Goal: Task Accomplishment & Management: Complete application form

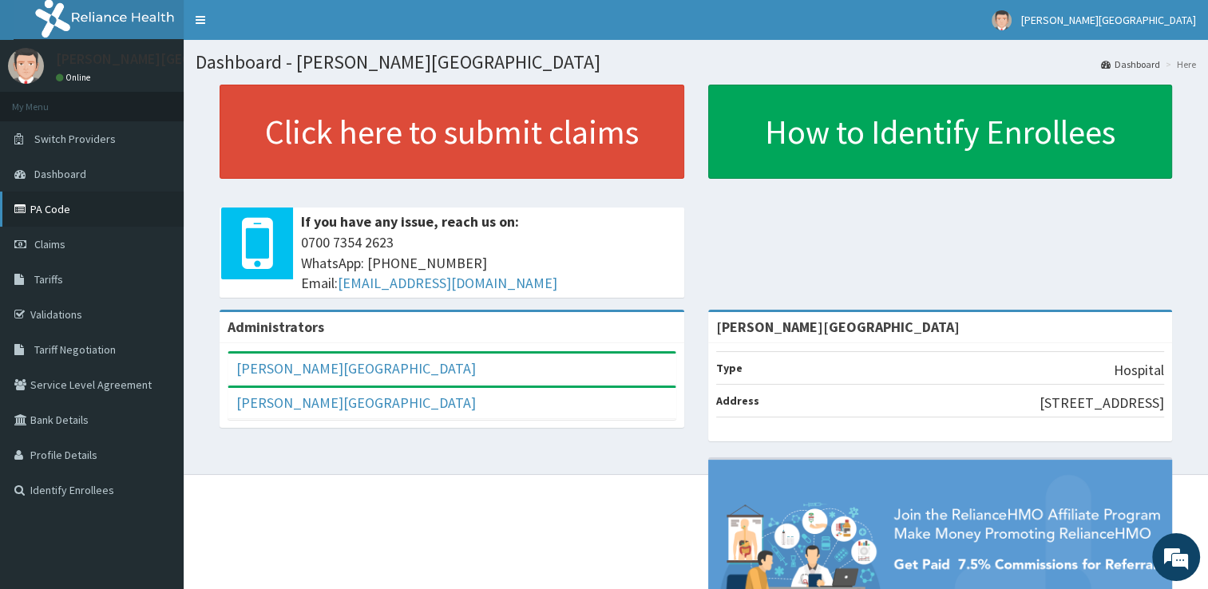
click at [49, 208] on link "PA Code" at bounding box center [92, 209] width 184 height 35
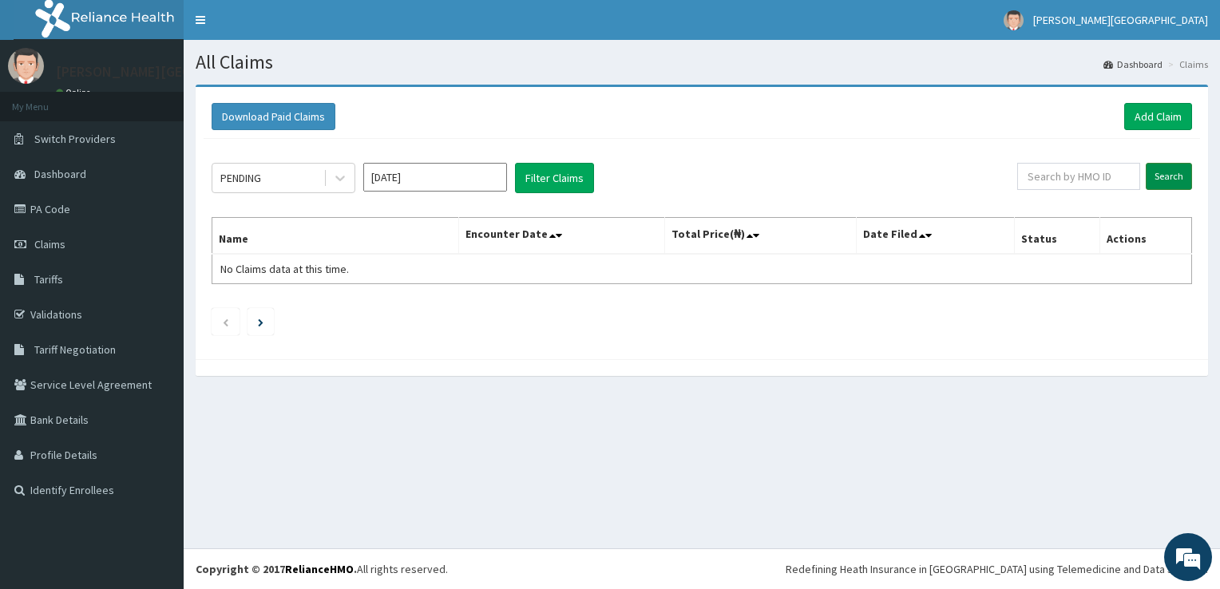
click at [1170, 176] on input "Search" at bounding box center [1169, 176] width 46 height 27
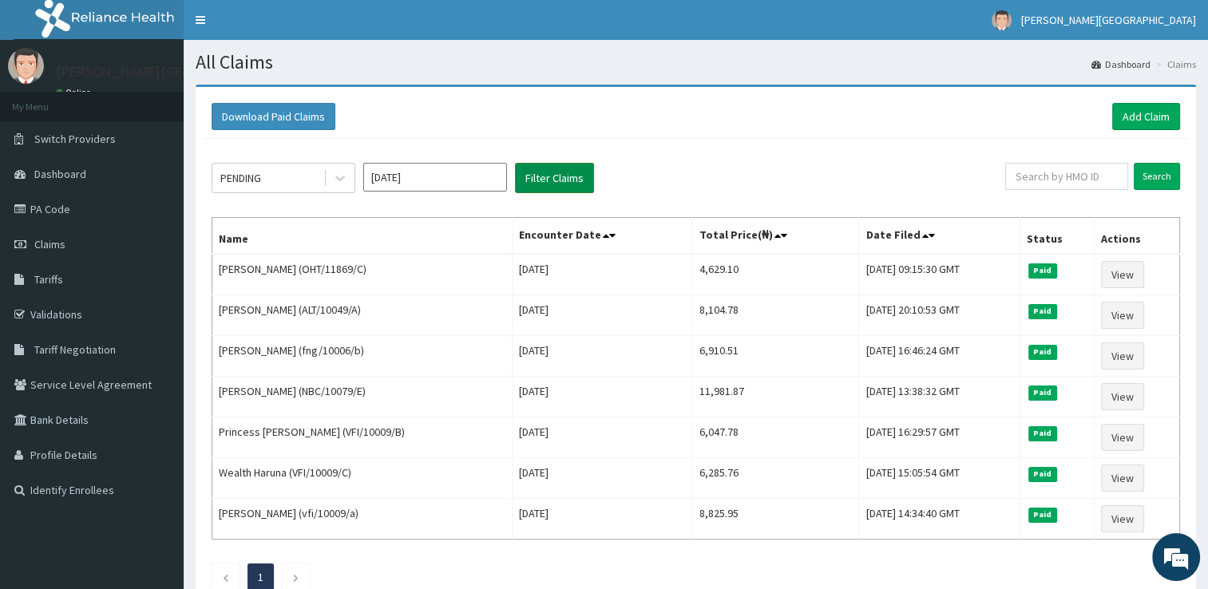
click at [552, 176] on button "Filter Claims" at bounding box center [554, 178] width 79 height 30
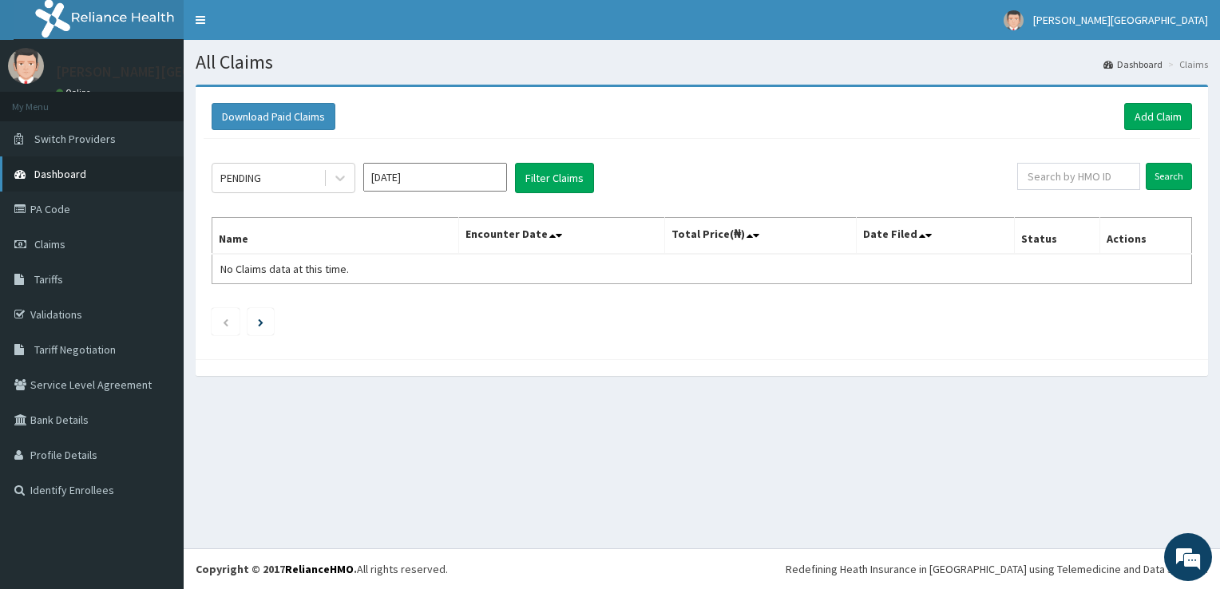
click at [64, 173] on span "Dashboard" at bounding box center [60, 174] width 52 height 14
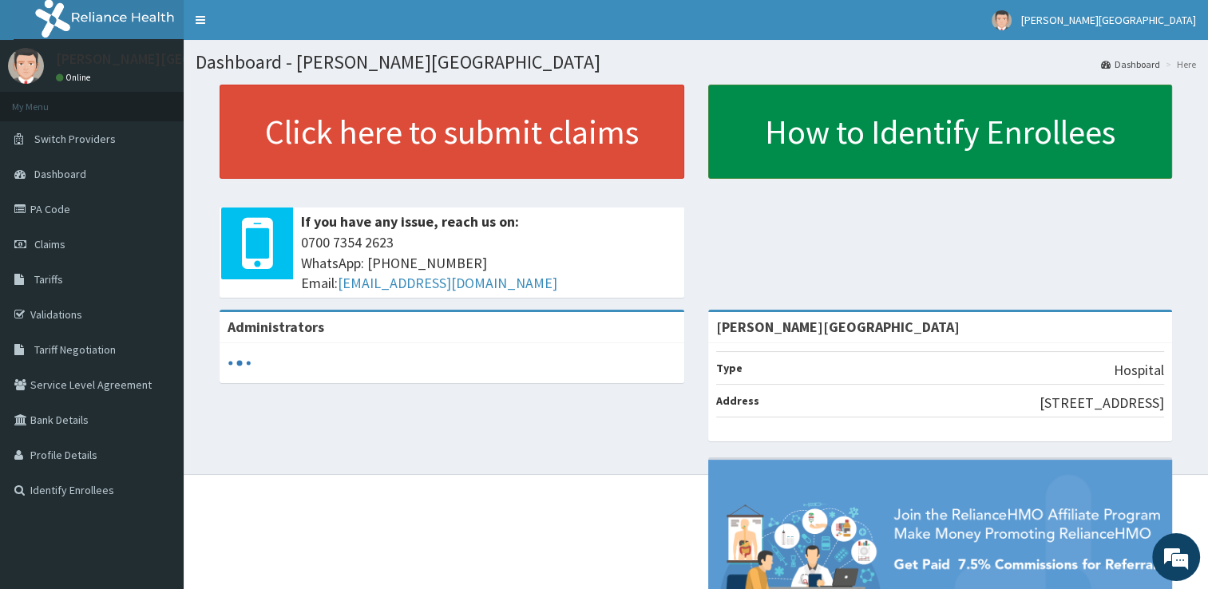
click at [802, 130] on link "How to Identify Enrollees" at bounding box center [940, 132] width 465 height 94
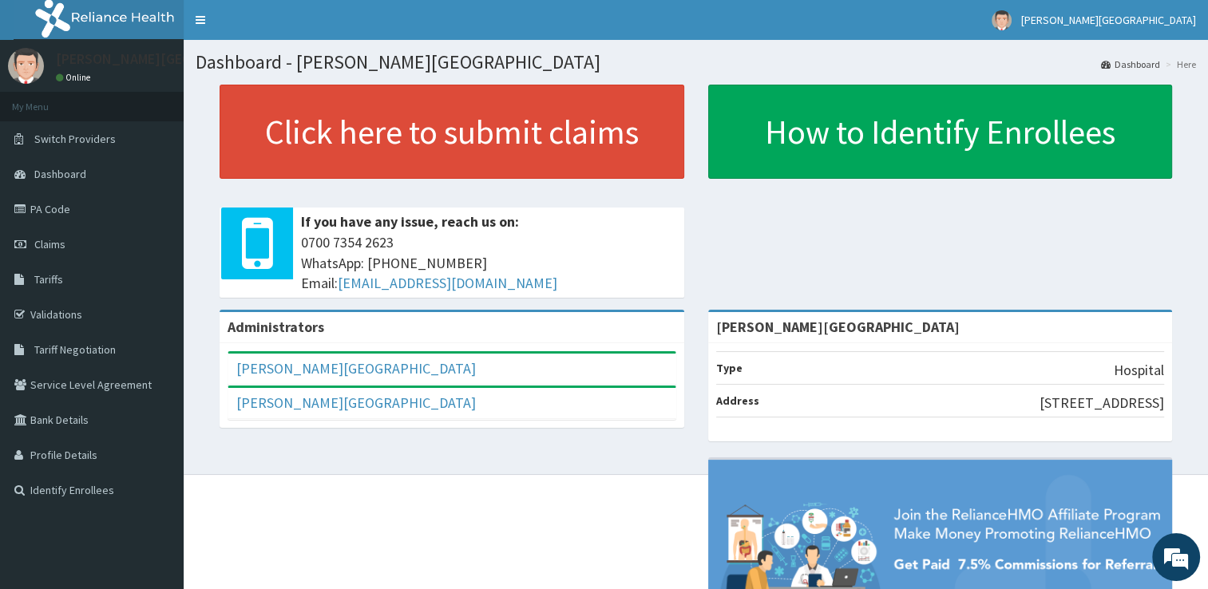
click at [251, 230] on icon at bounding box center [257, 244] width 31 height 72
click at [54, 246] on span "Claims" at bounding box center [49, 244] width 31 height 14
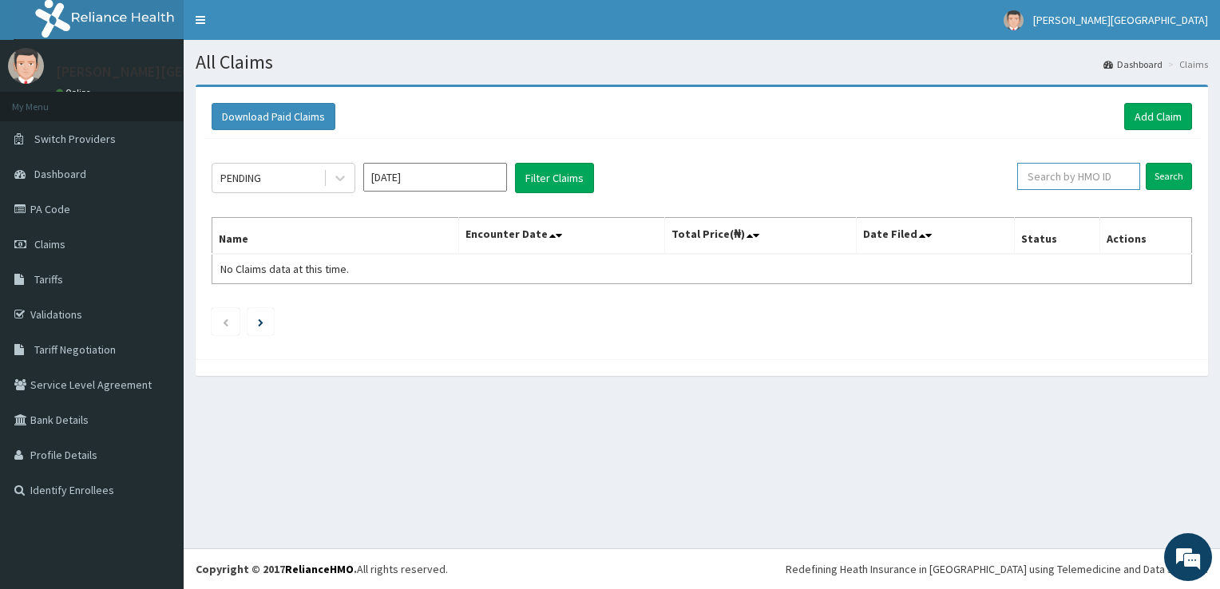
click at [1057, 179] on input "text" at bounding box center [1078, 176] width 123 height 27
type input "GTA/10074/A"
click at [1146, 163] on input "Search" at bounding box center [1169, 176] width 46 height 27
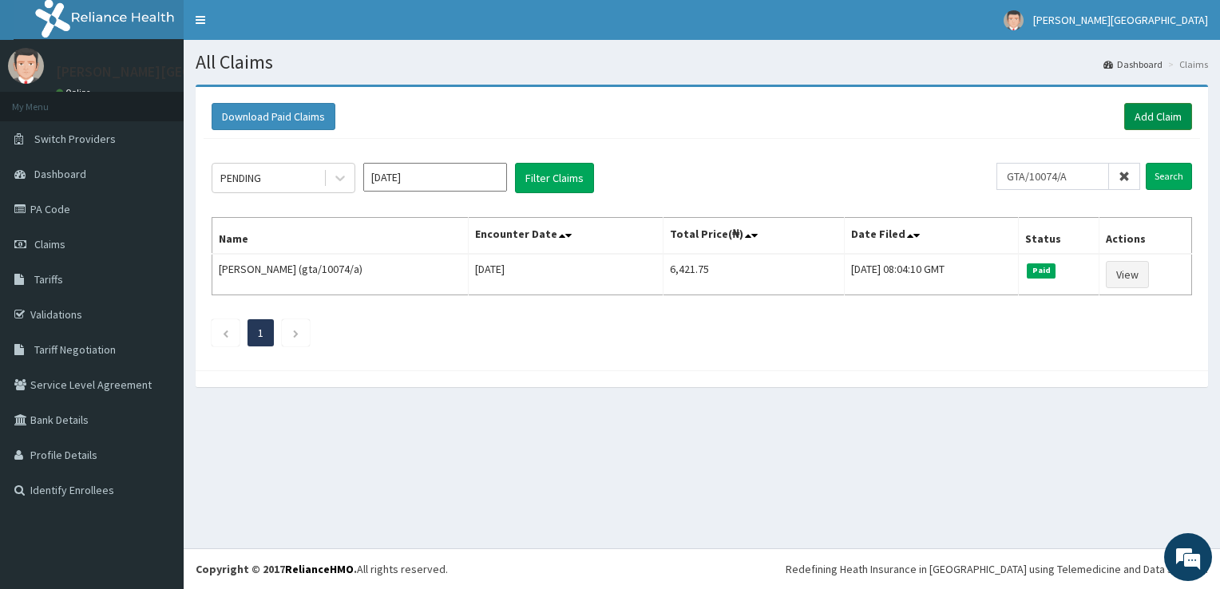
click at [1152, 115] on link "Add Claim" at bounding box center [1158, 116] width 68 height 27
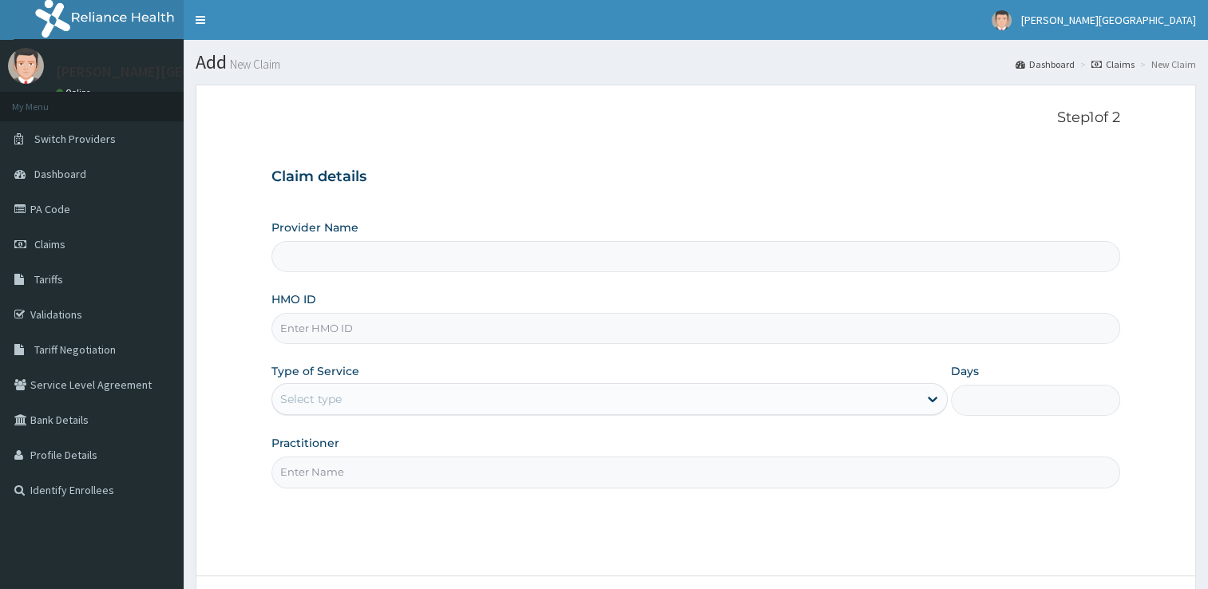
click at [411, 259] on input "Provider Name" at bounding box center [695, 256] width 849 height 31
click at [609, 251] on input "Provider Name" at bounding box center [695, 256] width 849 height 31
type input "[PERSON_NAME][GEOGRAPHIC_DATA]"
click at [337, 329] on input "HMO ID" at bounding box center [695, 328] width 849 height 31
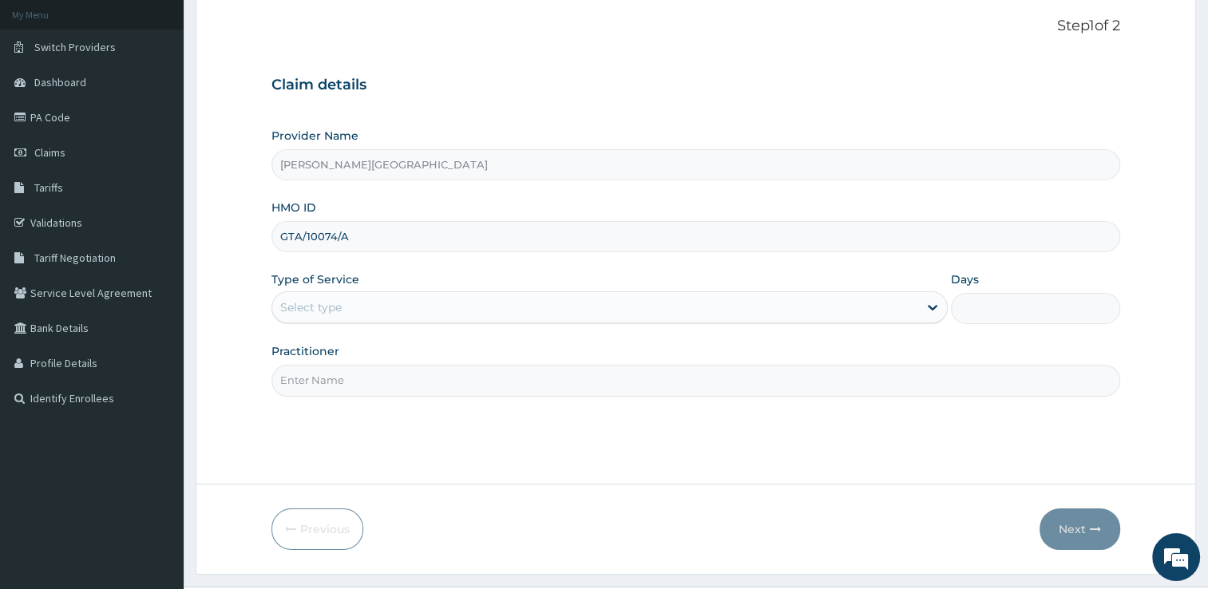
scroll to position [129, 0]
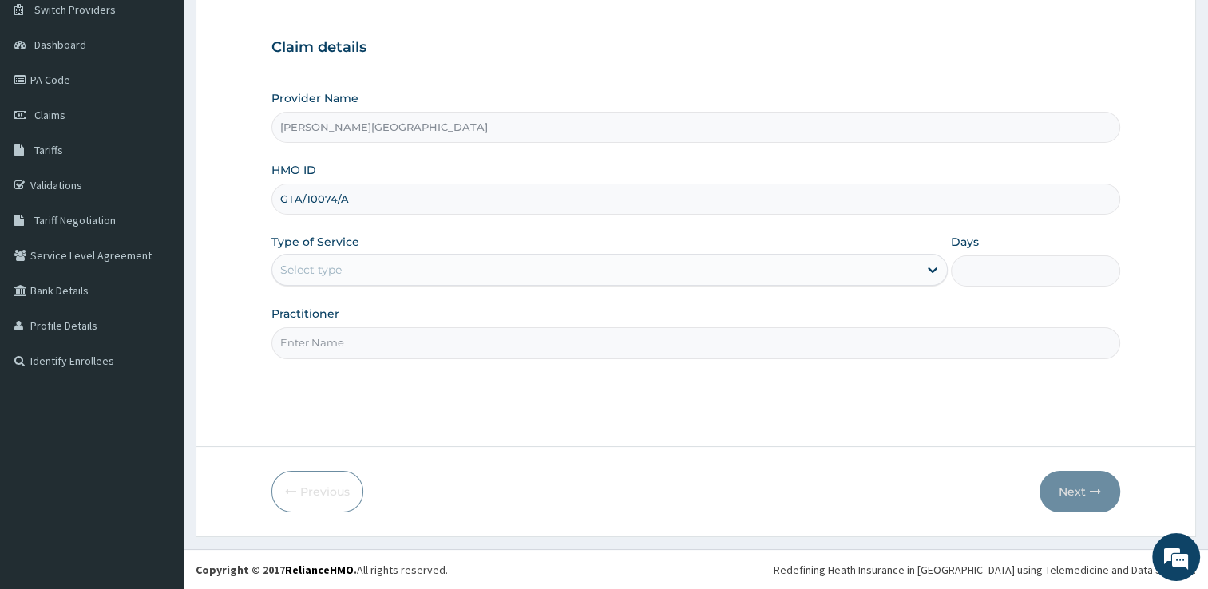
type input "GTA/10074/A"
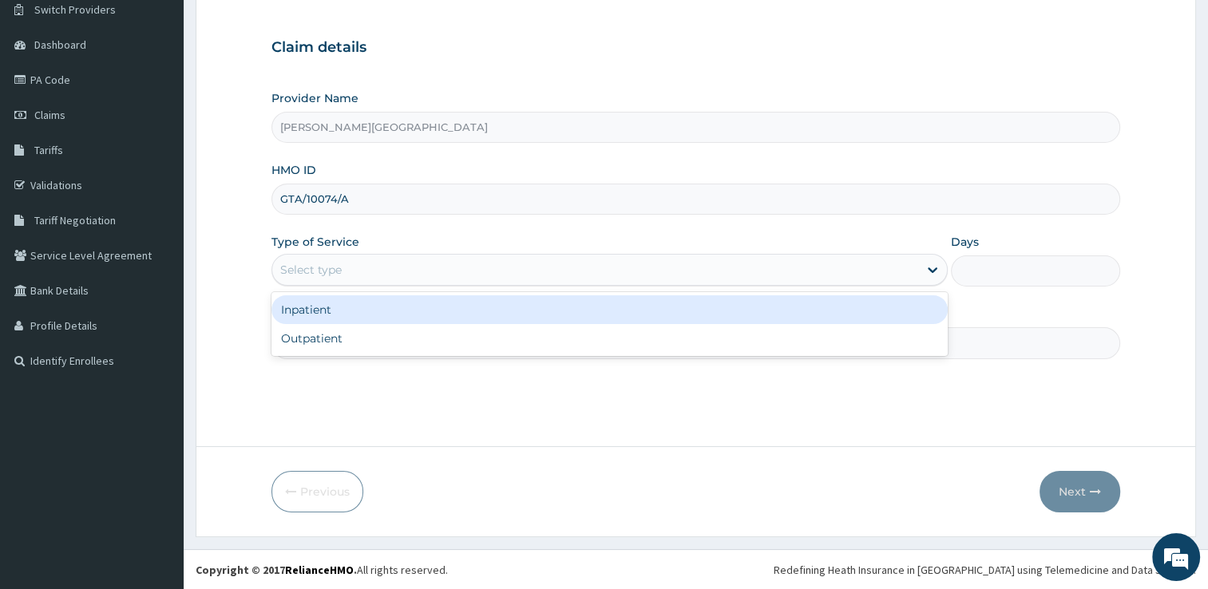
click at [328, 338] on div "Outpatient" at bounding box center [609, 338] width 676 height 29
type input "1"
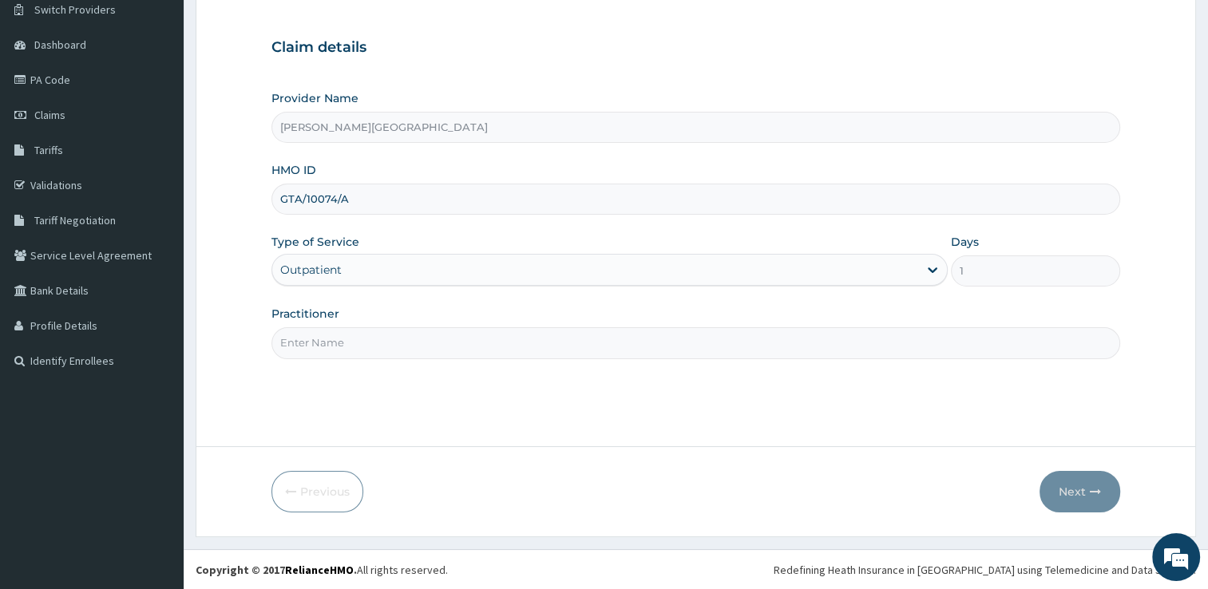
click at [410, 337] on input "Practitioner" at bounding box center [695, 342] width 849 height 31
type input "Dr. Chike"
click at [1071, 498] on button "Next" at bounding box center [1079, 492] width 81 height 42
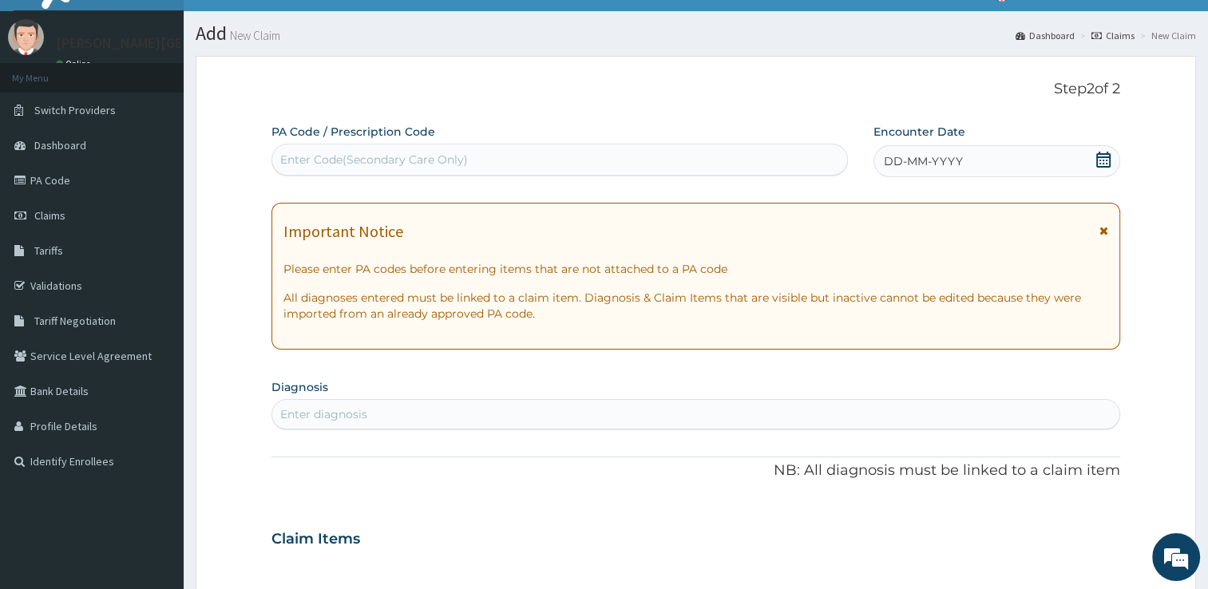
scroll to position [26, 0]
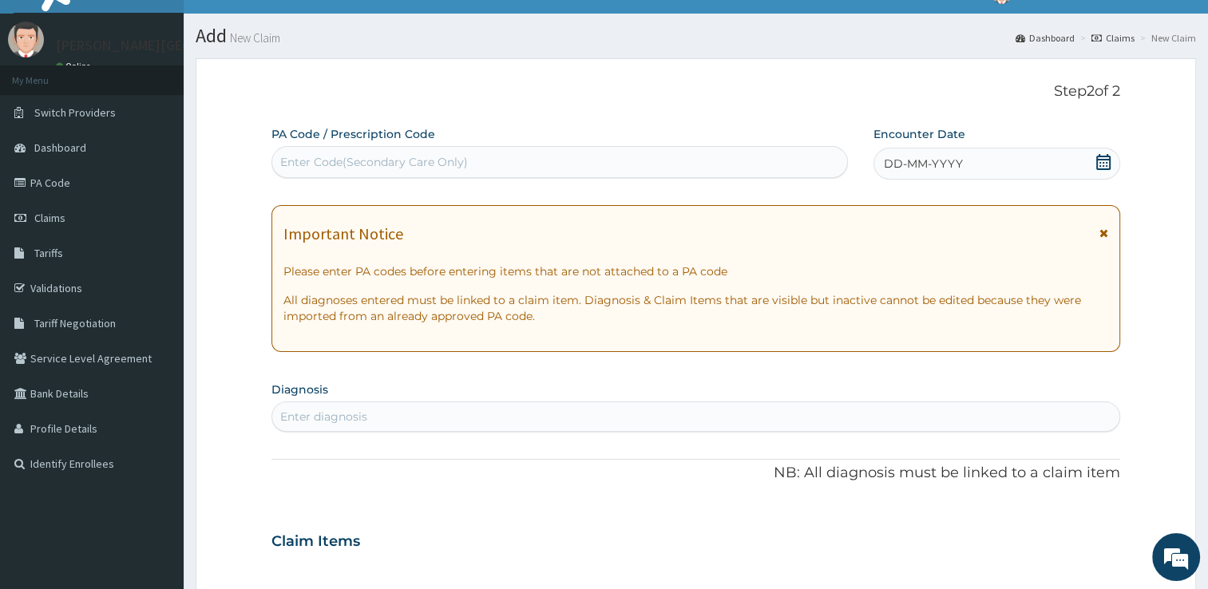
click at [1095, 160] on icon at bounding box center [1103, 162] width 16 height 16
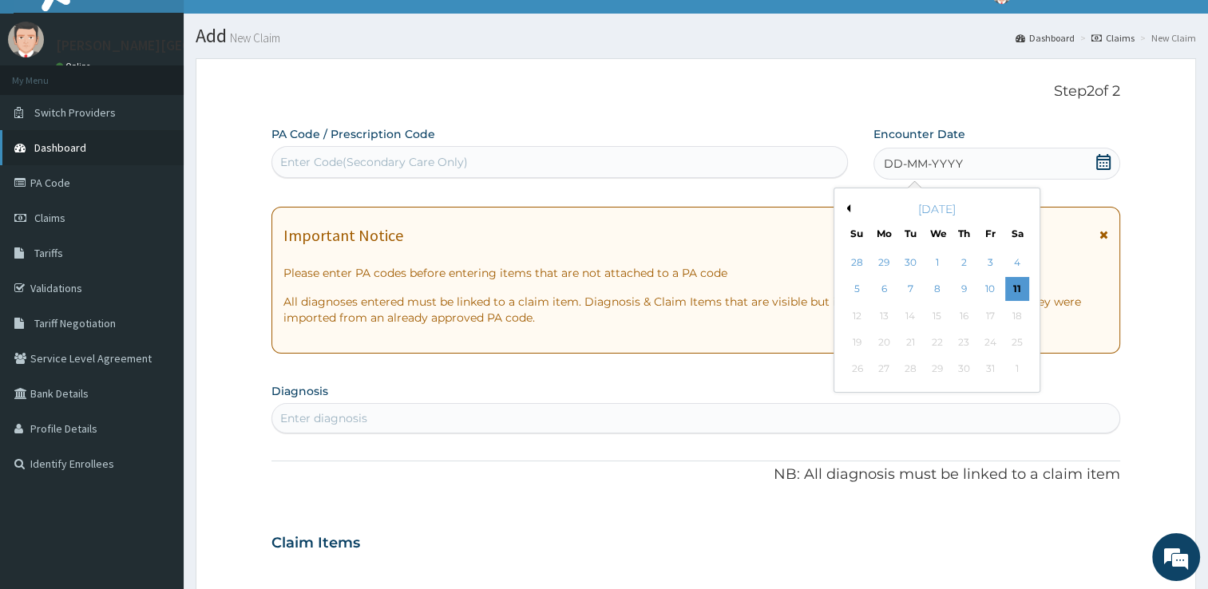
click at [69, 147] on span "Dashboard" at bounding box center [60, 148] width 52 height 14
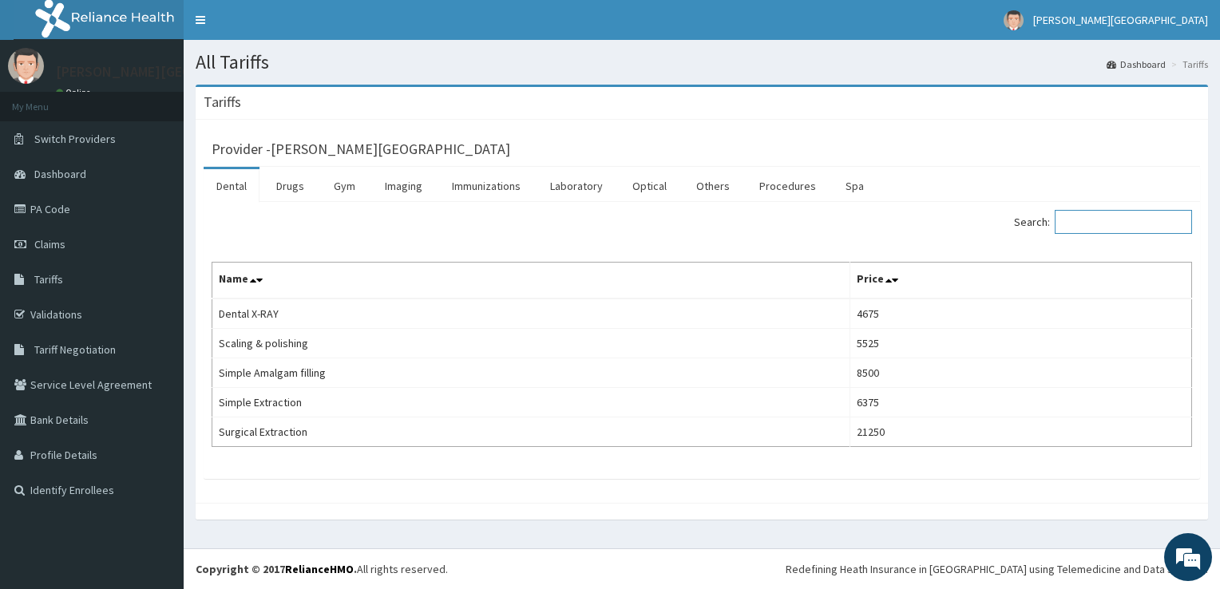
click at [1077, 220] on input "Search:" at bounding box center [1123, 222] width 137 height 24
click at [56, 317] on link "Validations" at bounding box center [92, 314] width 184 height 35
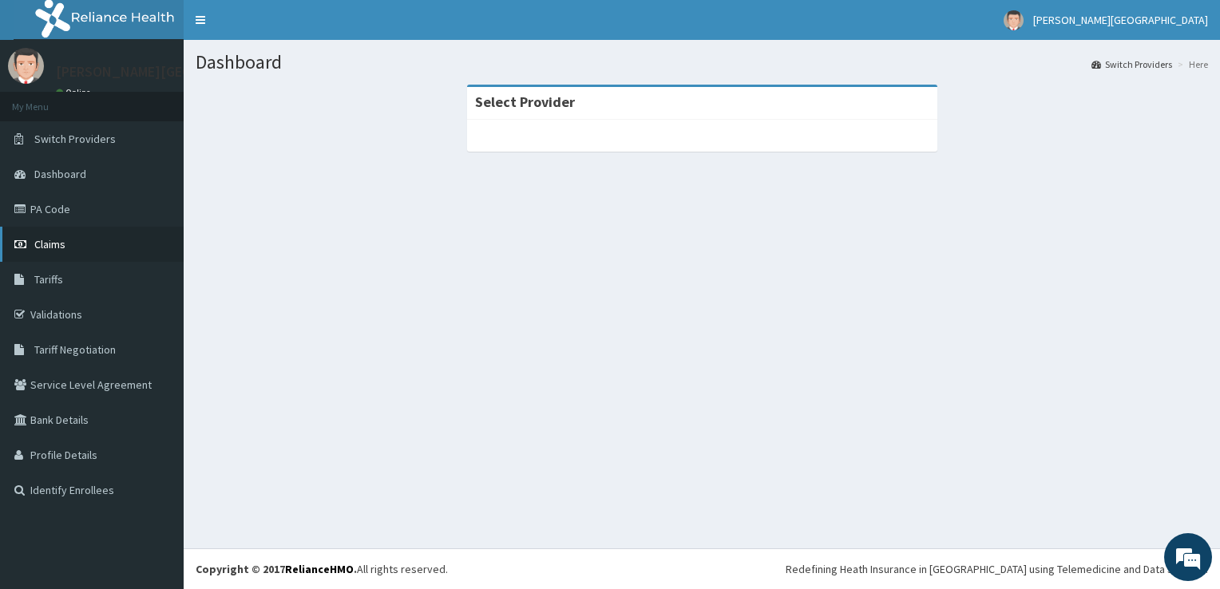
click at [41, 243] on span "Claims" at bounding box center [49, 244] width 31 height 14
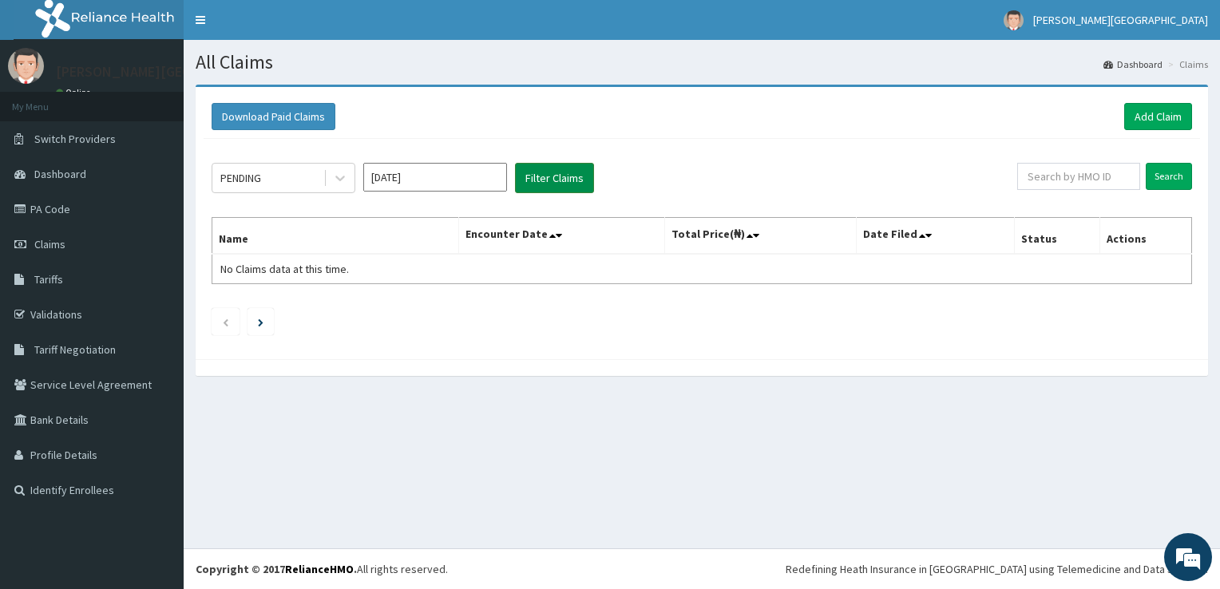
click at [540, 174] on button "Filter Claims" at bounding box center [554, 178] width 79 height 30
click at [545, 179] on button "Filter Claims" at bounding box center [554, 178] width 79 height 30
click at [564, 180] on button "Filter Claims" at bounding box center [554, 178] width 79 height 30
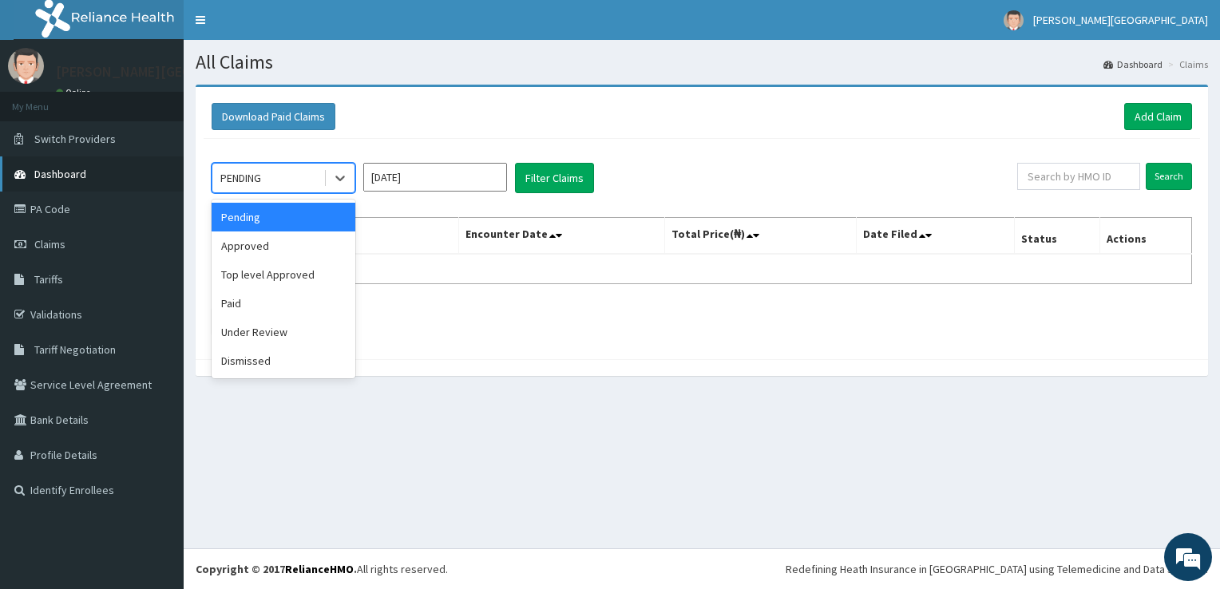
click at [64, 176] on span "Dashboard" at bounding box center [60, 174] width 52 height 14
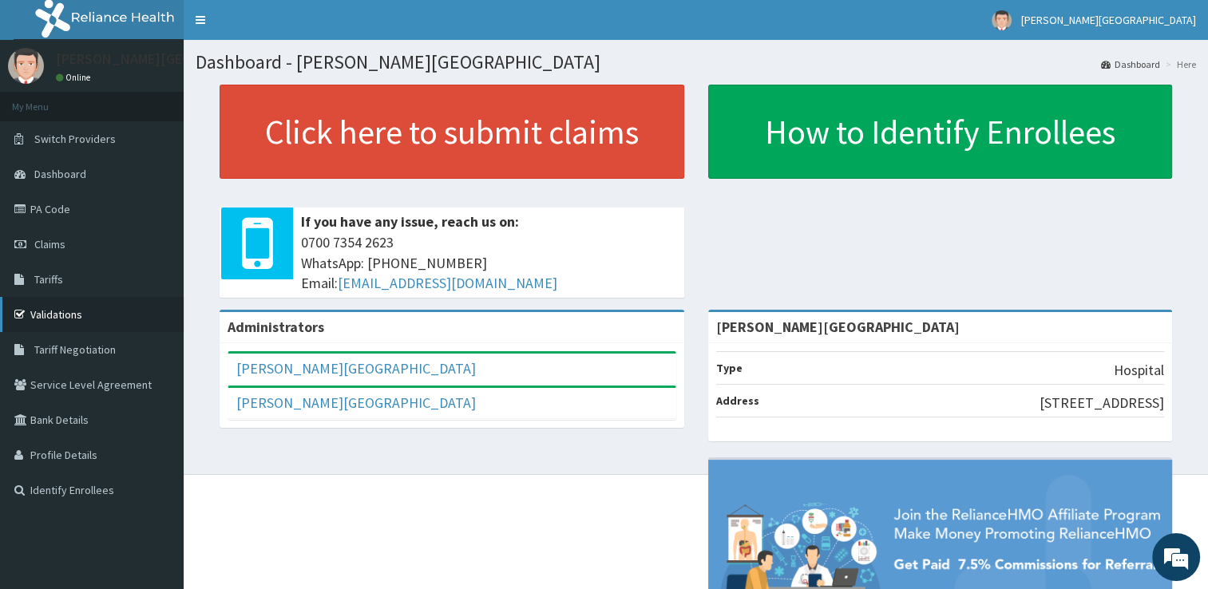
click at [22, 316] on icon at bounding box center [22, 314] width 16 height 11
click at [19, 319] on icon at bounding box center [22, 314] width 16 height 11
click at [14, 319] on icon at bounding box center [22, 314] width 16 height 11
click at [19, 313] on icon at bounding box center [22, 314] width 16 height 11
click at [42, 311] on link "Validations" at bounding box center [92, 314] width 184 height 35
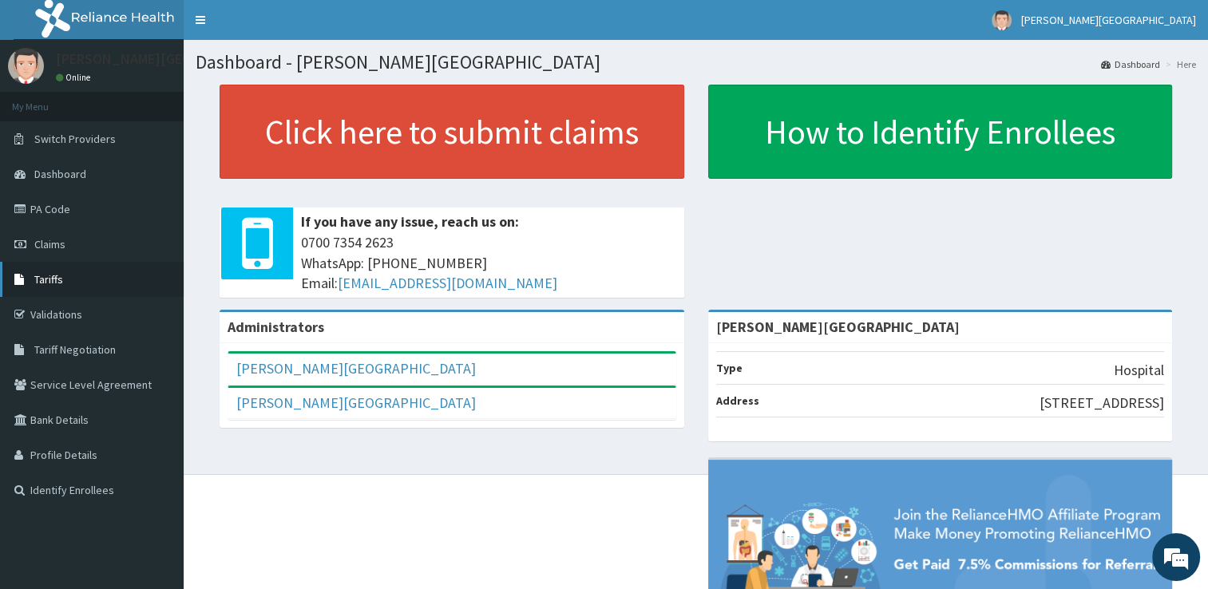
click at [44, 284] on span "Tariffs" at bounding box center [48, 279] width 29 height 14
click at [49, 252] on link "Claims" at bounding box center [92, 244] width 184 height 35
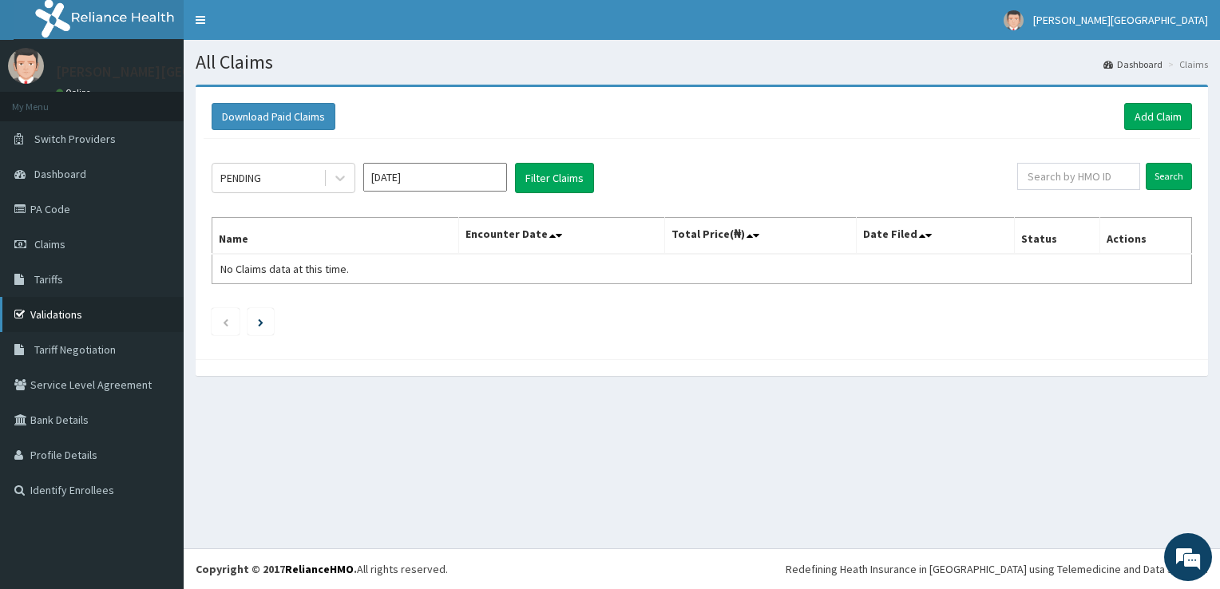
click at [22, 321] on link "Validations" at bounding box center [92, 314] width 184 height 35
click at [9, 310] on link "Validations" at bounding box center [92, 314] width 184 height 35
click at [18, 354] on icon at bounding box center [22, 349] width 16 height 11
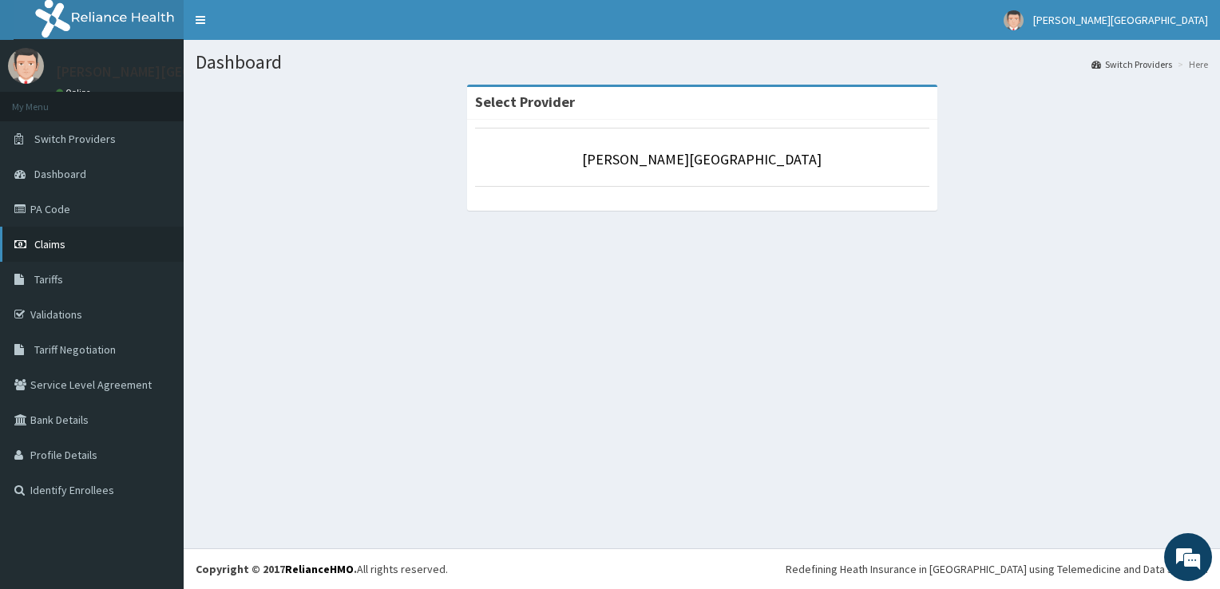
click at [49, 244] on span "Claims" at bounding box center [49, 244] width 31 height 14
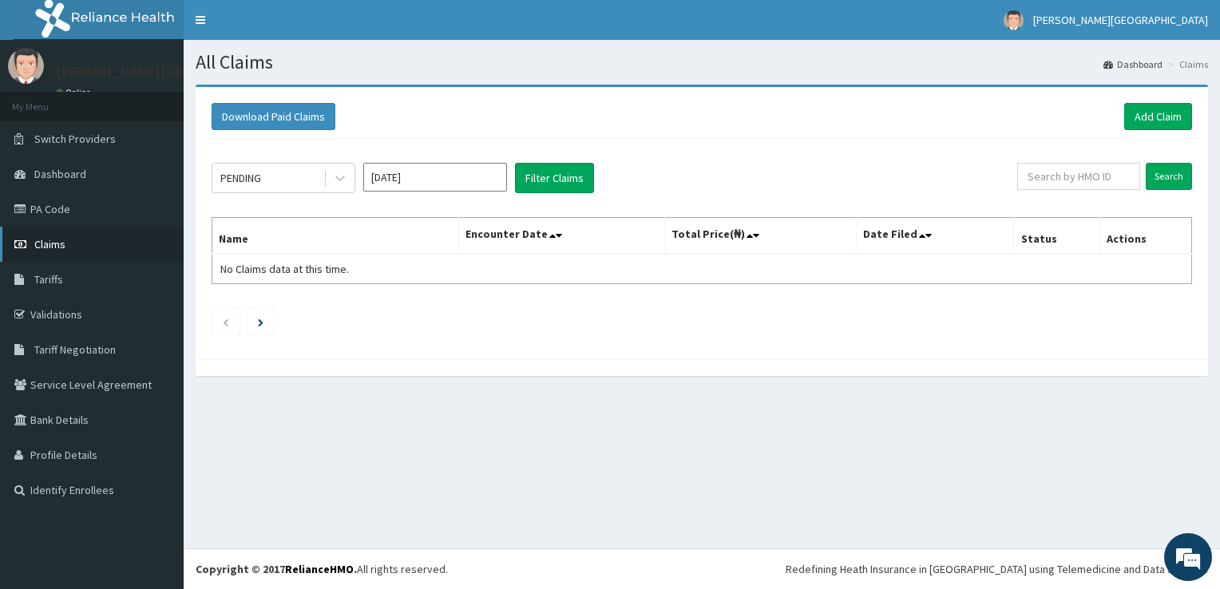
click at [49, 246] on span "Claims" at bounding box center [49, 244] width 31 height 14
click at [1054, 187] on input "text" at bounding box center [1078, 176] width 123 height 27
type input "GTA/10074/A"
click at [1169, 177] on input "Search" at bounding box center [1169, 176] width 46 height 27
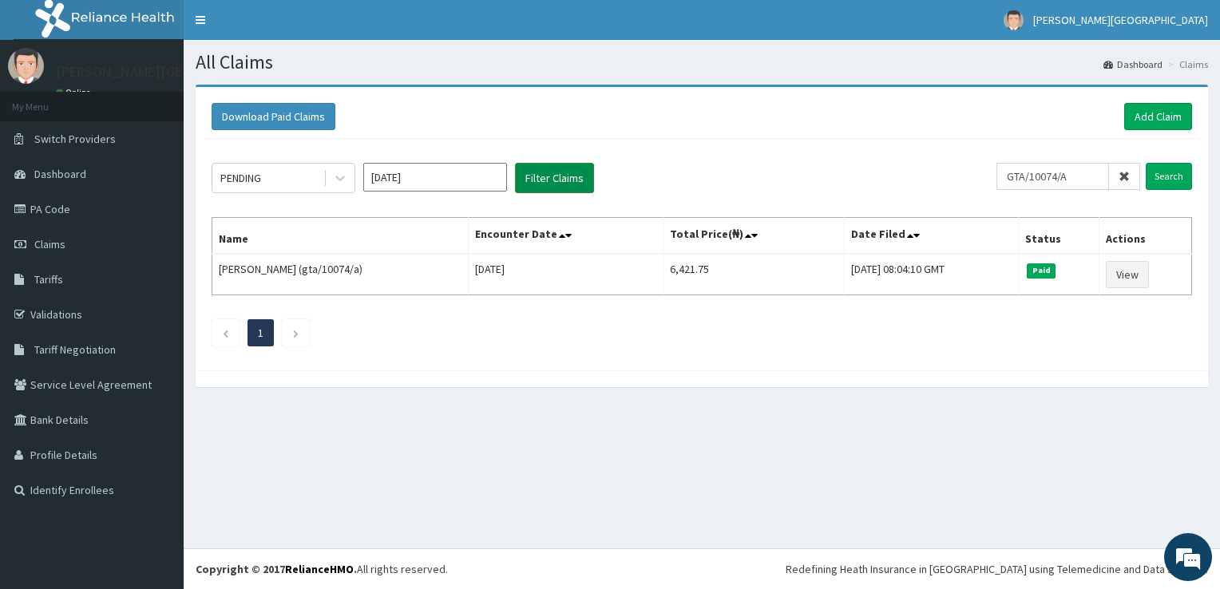
click at [537, 176] on button "Filter Claims" at bounding box center [554, 178] width 79 height 30
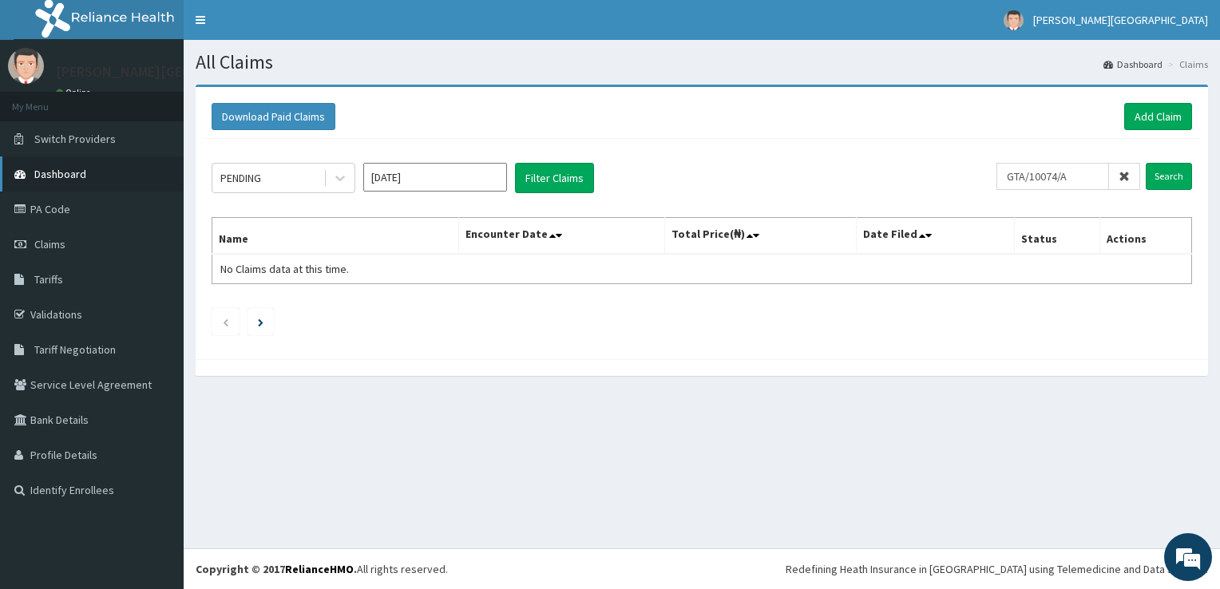
click at [54, 175] on span "Dashboard" at bounding box center [60, 174] width 52 height 14
